Goal: Information Seeking & Learning: Learn about a topic

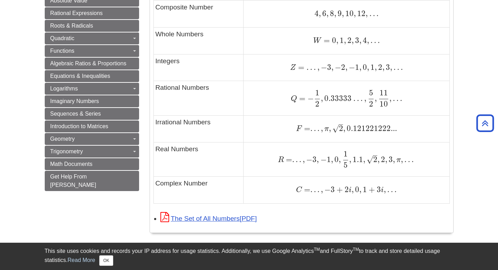
scroll to position [489, 0]
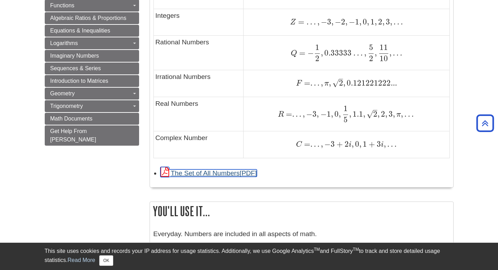
click at [216, 172] on link "The Set of All Numbers" at bounding box center [208, 172] width 96 height 7
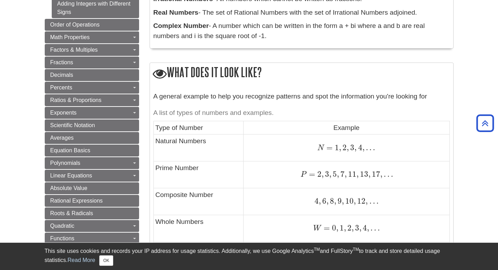
scroll to position [255, 0]
click at [156, 140] on td "Natural Numbers" at bounding box center [198, 148] width 90 height 27
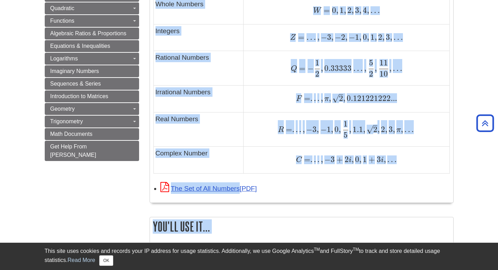
scroll to position [475, 0]
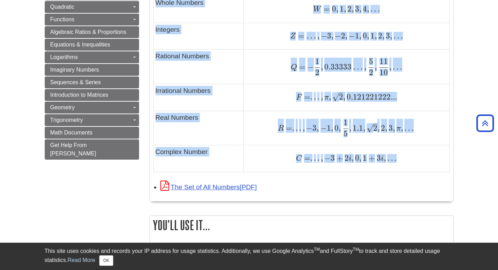
drag, startPoint x: 155, startPoint y: 126, endPoint x: 437, endPoint y: 162, distance: 284.3
click at [439, 166] on tbody "Type of Number Example Natural Numbers N = 1 , 2 , 3 , 4 , . . . N = 1 , 2 , 3 …" at bounding box center [301, 37] width 296 height 270
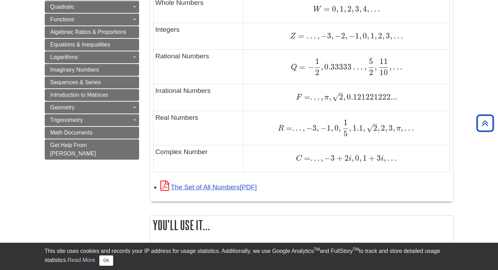
drag, startPoint x: 435, startPoint y: 162, endPoint x: 346, endPoint y: 188, distance: 93.3
click at [346, 188] on div "The Set of All Numbers" at bounding box center [304, 187] width 289 height 12
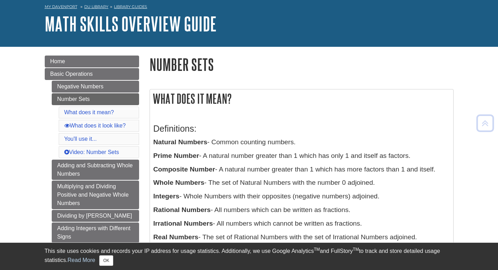
scroll to position [70, 0]
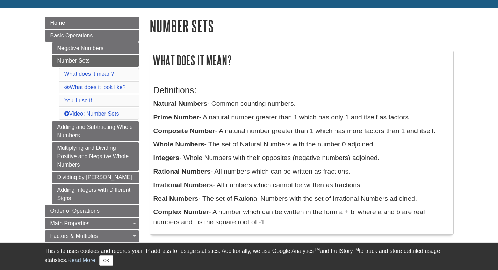
drag, startPoint x: 152, startPoint y: 88, endPoint x: 449, endPoint y: 226, distance: 327.3
click at [449, 226] on div "Definitions: Natural Numbers - Common counting numbers. Prime Number - A natura…" at bounding box center [301, 155] width 303 height 160
copy div "Definitions: Natural Numbers - Common counting numbers. Prime Number - A natura…"
click at [255, 179] on div "Definitions: Natural Numbers - Common counting numbers. Prime Number - A natura…" at bounding box center [301, 154] width 296 height 153
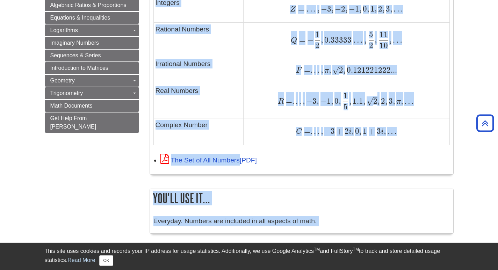
scroll to position [512, 0]
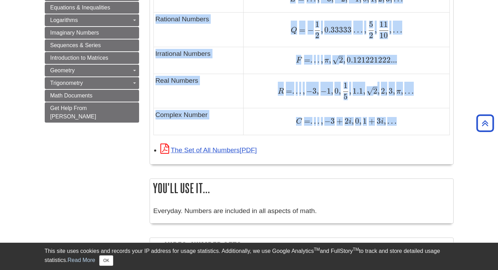
drag, startPoint x: 155, startPoint y: 104, endPoint x: 404, endPoint y: 133, distance: 249.8
click at [403, 134] on tbody "Type of Number Example Natural Numbers N = 1 , 2 , 3 , 4 , . . . N = 1 , 2 , 3 …" at bounding box center [301, 0] width 296 height 270
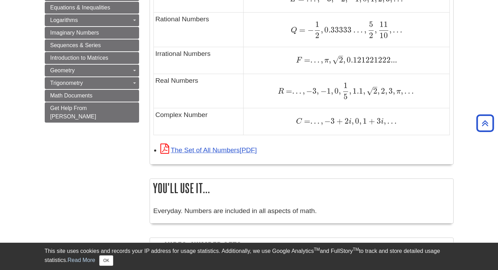
drag, startPoint x: 404, startPoint y: 133, endPoint x: 385, endPoint y: 148, distance: 24.1
click at [385, 148] on div "The Set of All Numbers" at bounding box center [304, 150] width 289 height 12
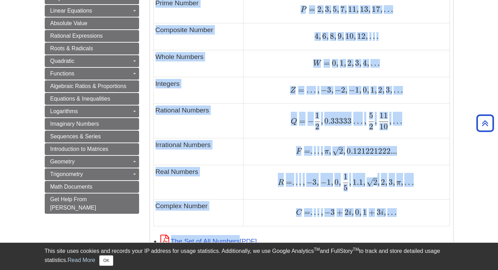
scroll to position [506, 0]
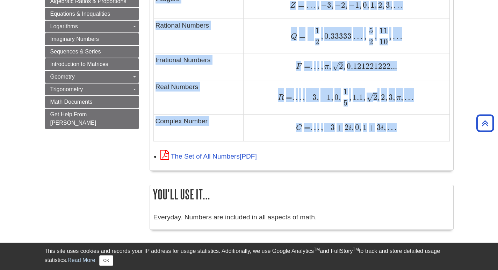
drag, startPoint x: 151, startPoint y: 115, endPoint x: 416, endPoint y: 138, distance: 265.9
click at [416, 138] on div "A general example to help you recognize patterns and spot the information you'r…" at bounding box center [301, 4] width 303 height 332
copy div "A list of types of numbers and examples. Type of Number Example Natural Numbers…"
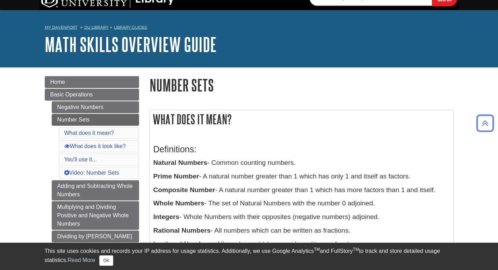
scroll to position [0, 0]
